Goal: Find specific page/section: Find specific page/section

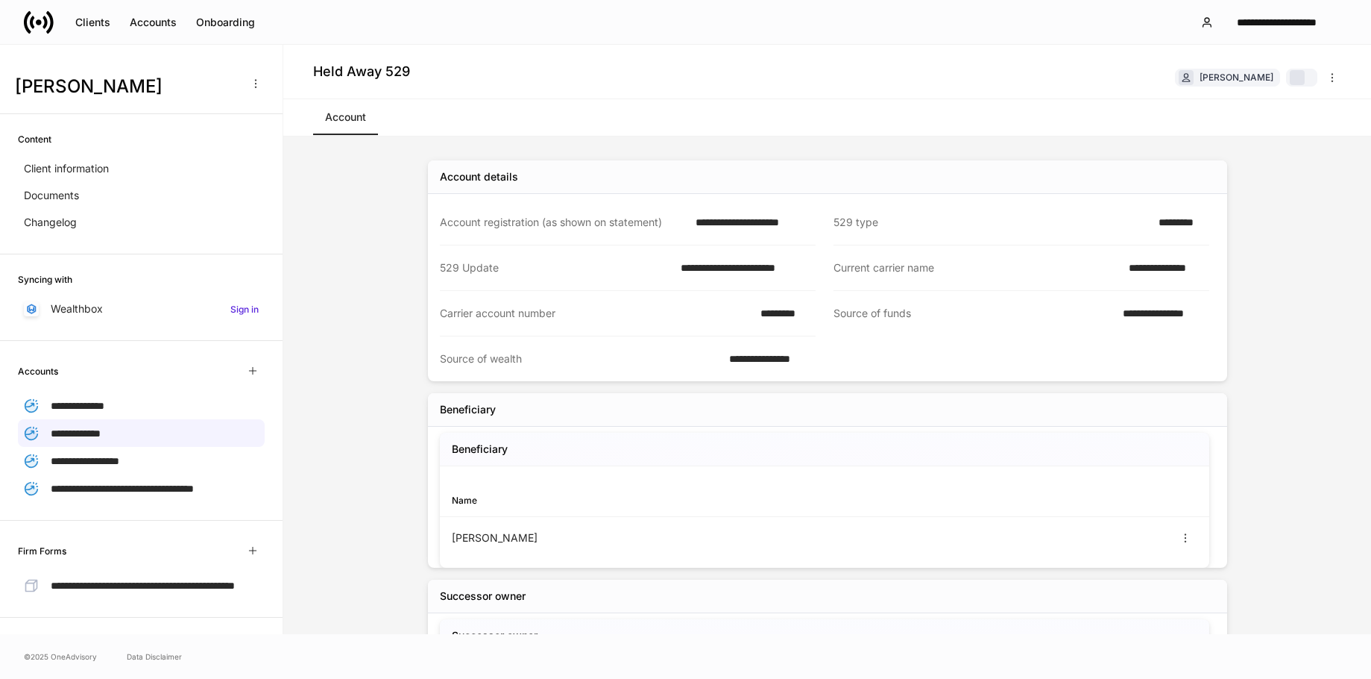
click at [908, 110] on div "Account" at bounding box center [827, 117] width 1088 height 37
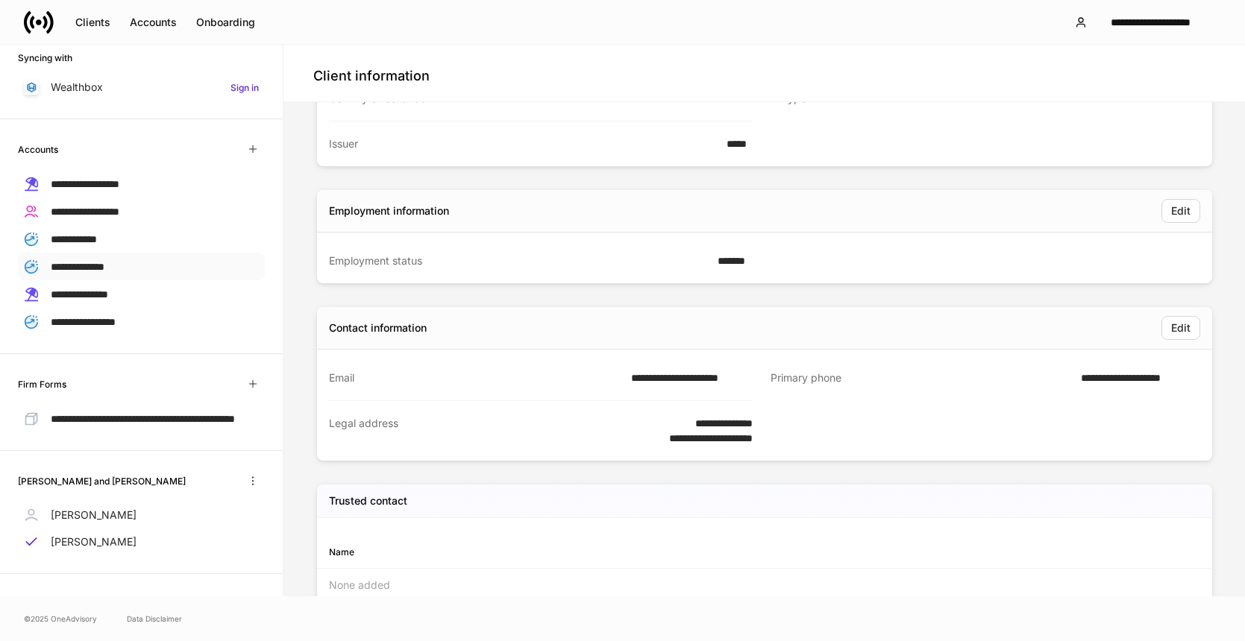
scroll to position [233, 0]
click at [78, 506] on div "Karen Bodin" at bounding box center [141, 513] width 247 height 27
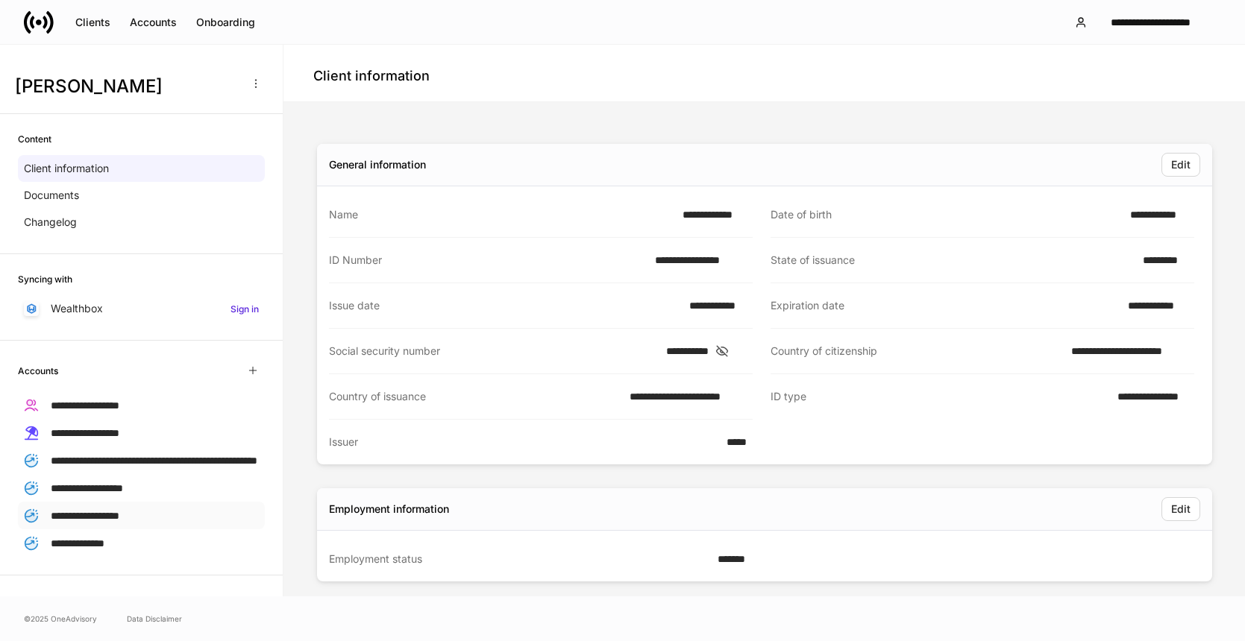
click at [119, 521] on span "**********" at bounding box center [85, 516] width 69 height 10
